Goal: Task Accomplishment & Management: Manage account settings

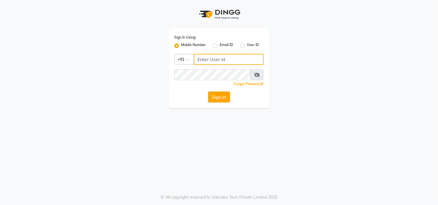
type input "8448683500"
click at [218, 99] on button "Sign In" at bounding box center [219, 97] width 22 height 11
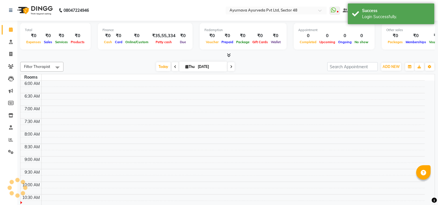
select select "en"
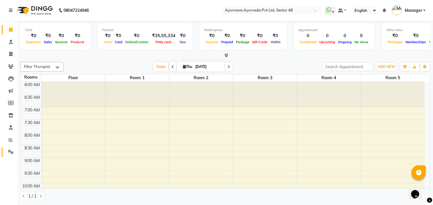
click at [2, 149] on link "Settings" at bounding box center [9, 153] width 14 height 10
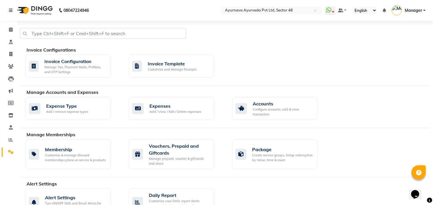
click at [4, 153] on link "Settings" at bounding box center [9, 153] width 14 height 10
click at [290, 143] on div "Package Create service groups, Setup redemption by Value, time & count" at bounding box center [274, 155] width 85 height 30
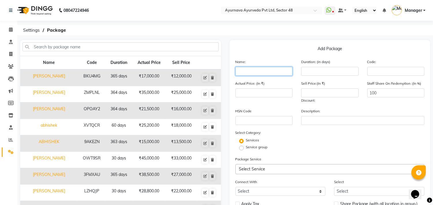
click at [254, 74] on input "text" at bounding box center [263, 71] width 57 height 9
type input "yash"
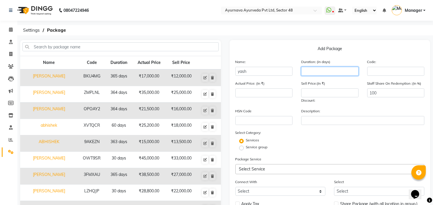
click at [326, 71] on input "number" at bounding box center [329, 71] width 57 height 9
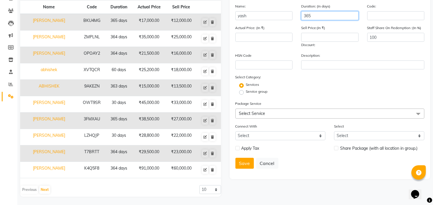
type input "365"
click at [250, 116] on span "Select Service" at bounding box center [252, 113] width 26 height 5
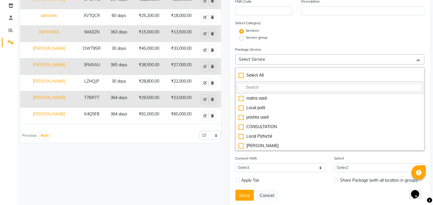
scroll to position [120, 0]
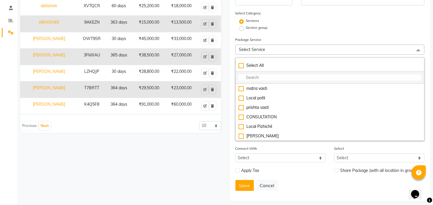
click at [256, 77] on input "multiselect-search" at bounding box center [330, 78] width 183 height 6
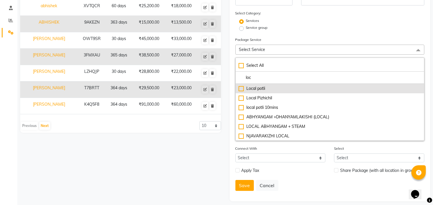
type input "loc"
click at [250, 90] on div "Local potli" at bounding box center [330, 89] width 183 height 6
type input "1800"
checkbox input "true"
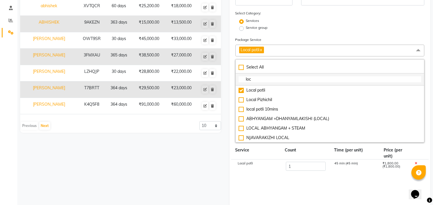
click at [259, 79] on input "loc" at bounding box center [330, 79] width 183 height 6
type input "l"
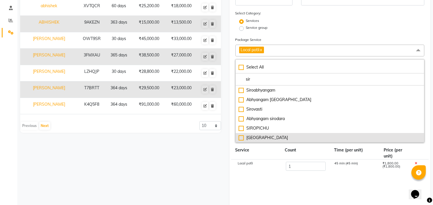
type input "sir"
click at [261, 141] on div "[GEOGRAPHIC_DATA]" at bounding box center [330, 138] width 183 height 6
type input "5600"
checkbox input "true"
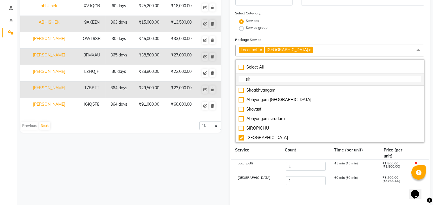
click at [263, 78] on input "sir" at bounding box center [330, 79] width 183 height 6
type input "s"
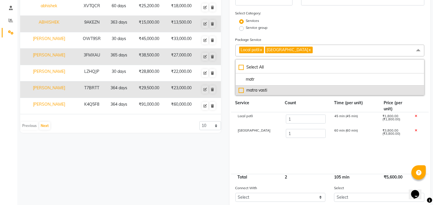
type input "matr"
click at [261, 91] on div "matra vasti" at bounding box center [330, 90] width 183 height 6
type input "6600"
checkbox input "true"
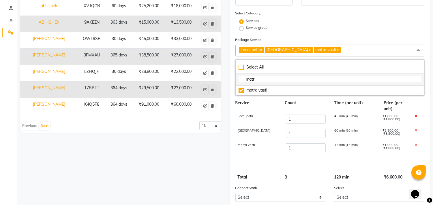
click at [264, 82] on input "matr" at bounding box center [330, 79] width 183 height 6
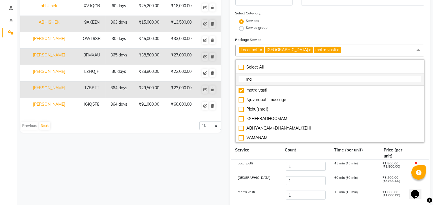
type input "m"
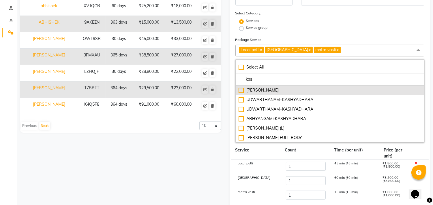
type input "kas"
click at [265, 89] on div "[PERSON_NAME]" at bounding box center [330, 90] width 183 height 6
type input "8600"
checkbox input "true"
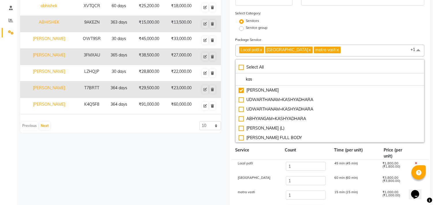
drag, startPoint x: 269, startPoint y: 149, endPoint x: 284, endPoint y: 142, distance: 17.2
click at [269, 149] on div "Service" at bounding box center [255, 153] width 49 height 12
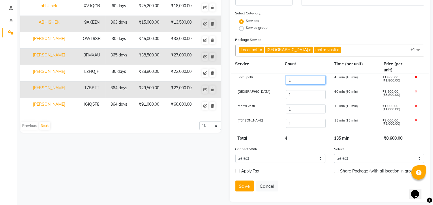
click at [296, 83] on input "1" at bounding box center [306, 80] width 40 height 9
type input "7"
type input "19400"
click at [293, 99] on input "1" at bounding box center [306, 94] width 40 height 9
type input "7"
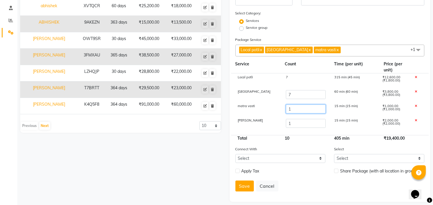
type input "42200"
click at [297, 110] on input "1" at bounding box center [306, 109] width 40 height 9
type input "5"
type input "46200"
click at [300, 123] on input "1" at bounding box center [306, 123] width 40 height 9
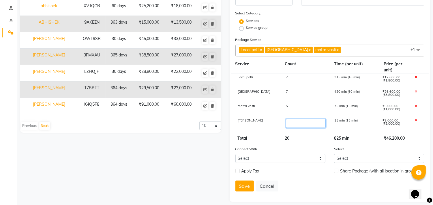
type input "3"
type input "50200"
click at [304, 144] on form "Name: yash Duration: (in days) 365 Code: Actual Price: (In ₹) 50200 Sell Price:…" at bounding box center [329, 67] width 189 height 257
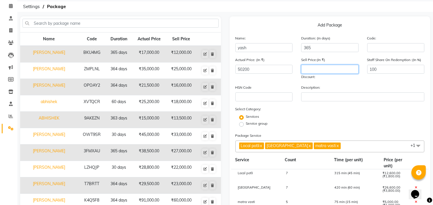
click at [316, 67] on input "number" at bounding box center [329, 69] width 57 height 9
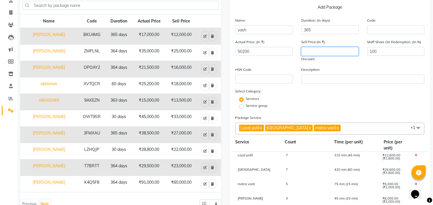
scroll to position [56, 0]
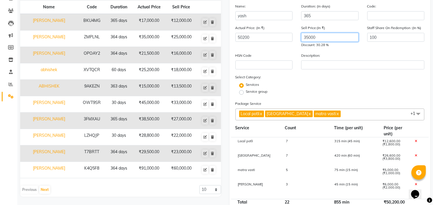
click at [329, 38] on input "35000" at bounding box center [329, 37] width 57 height 9
type input "3"
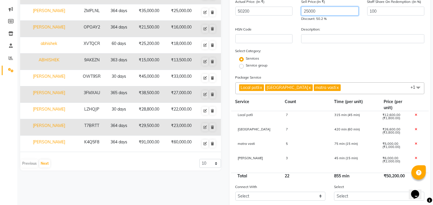
scroll to position [120, 0]
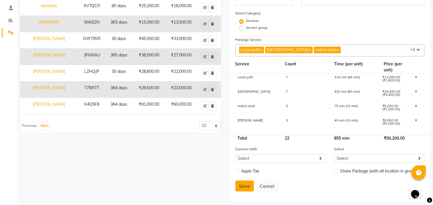
type input "25000"
drag, startPoint x: 244, startPoint y: 187, endPoint x: 240, endPoint y: 188, distance: 4.6
click at [240, 188] on button "Save" at bounding box center [244, 186] width 18 height 11
select select
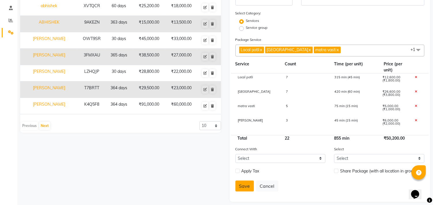
checkbox input "false"
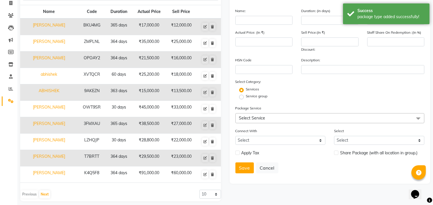
scroll to position [0, 0]
